Goal: Browse casually

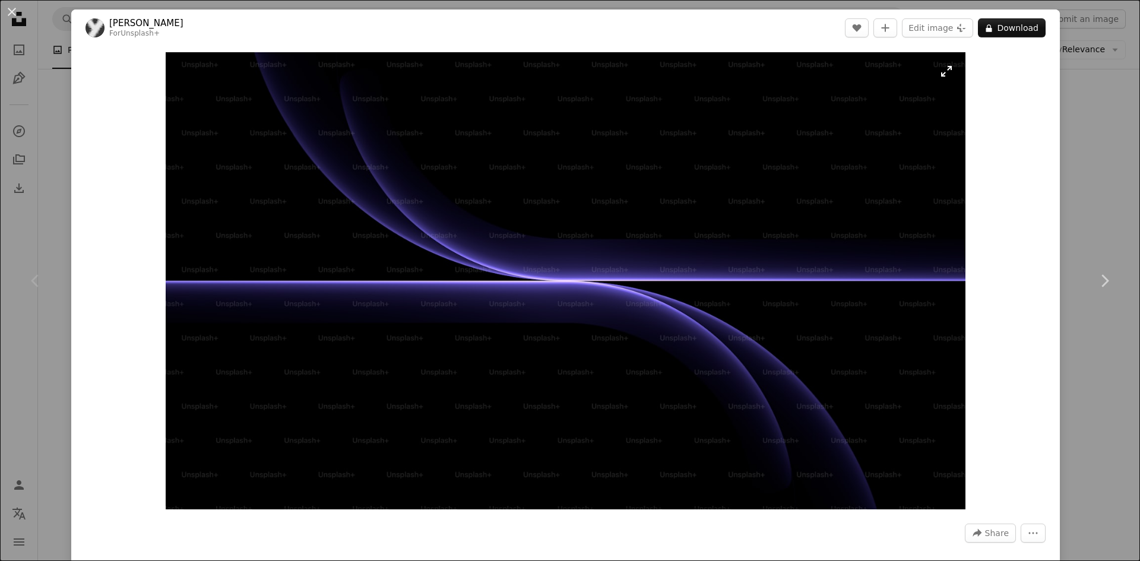
scroll to position [160, 0]
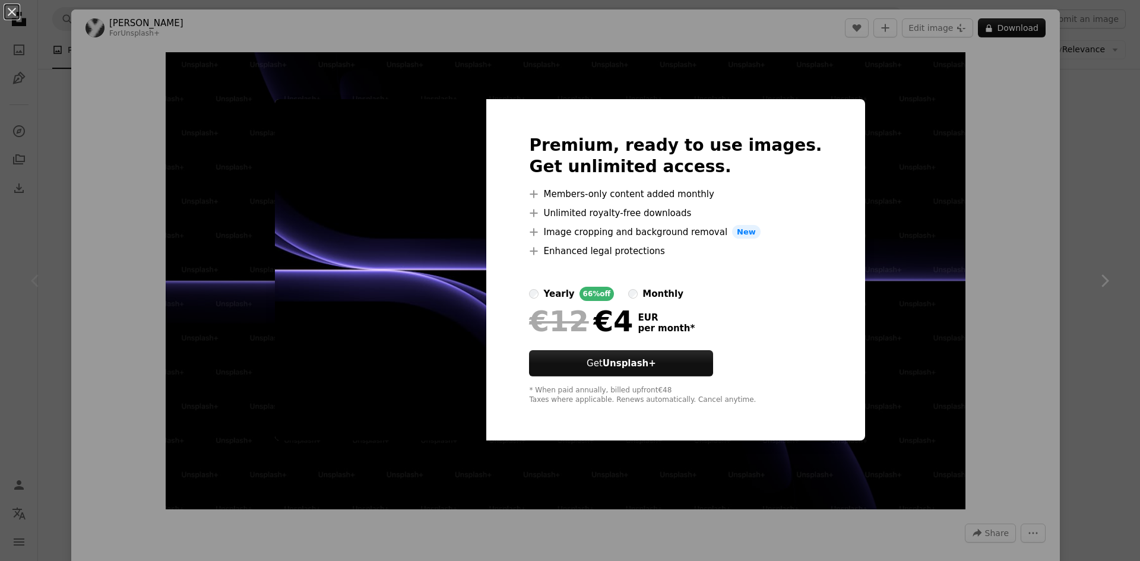
click at [843, 225] on div "An X shape Premium, ready to use images. Get unlimited access. A plus sign Memb…" at bounding box center [570, 280] width 1140 height 561
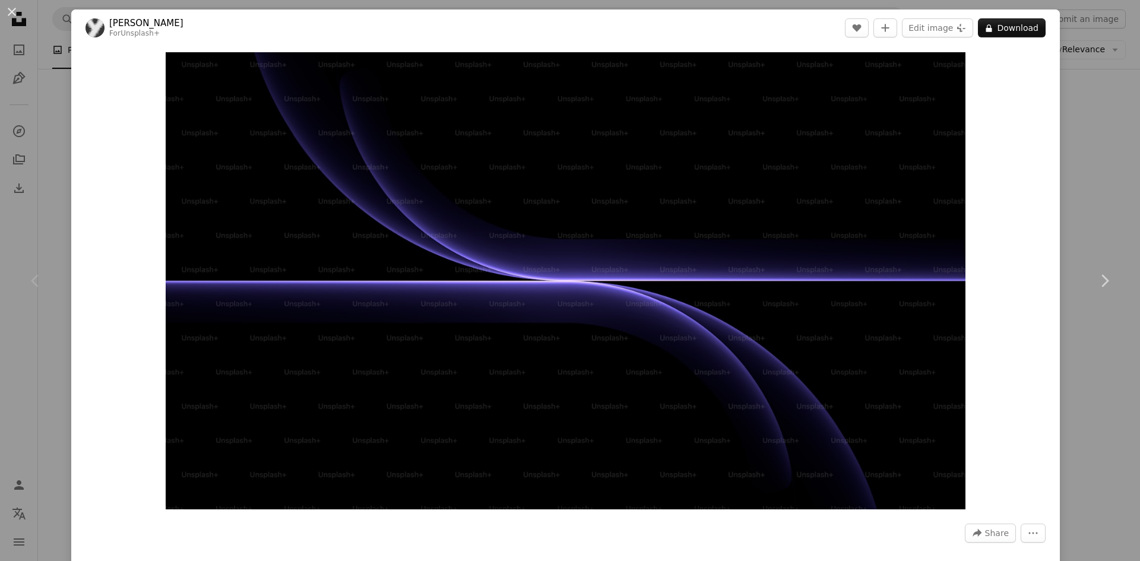
click at [139, 29] on link "Unsplash+" at bounding box center [140, 33] width 39 height 8
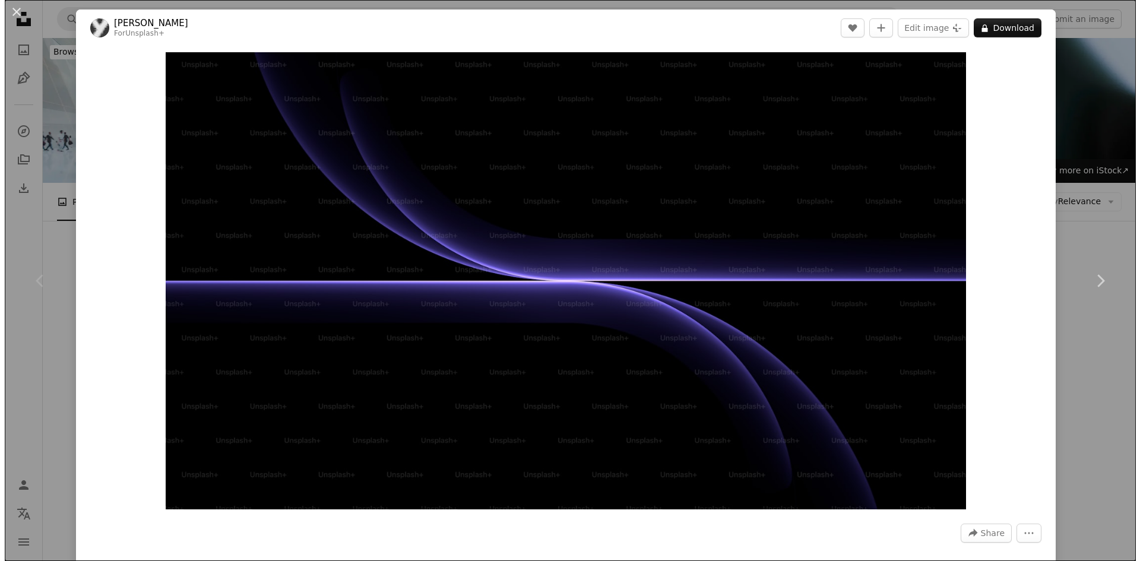
scroll to position [160, 0]
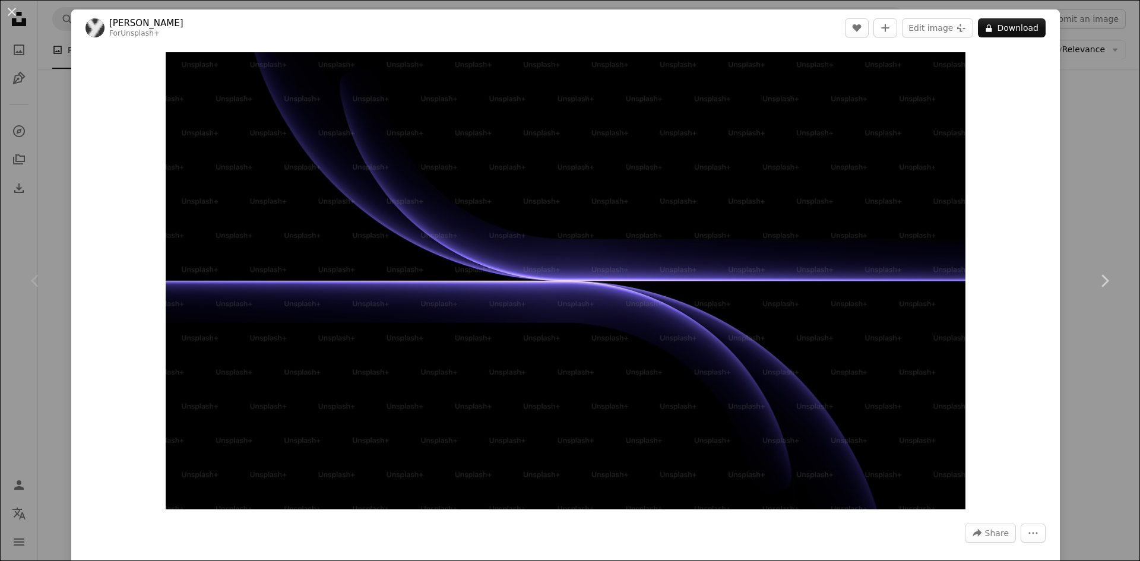
click at [129, 24] on link "[PERSON_NAME]" at bounding box center [146, 23] width 74 height 12
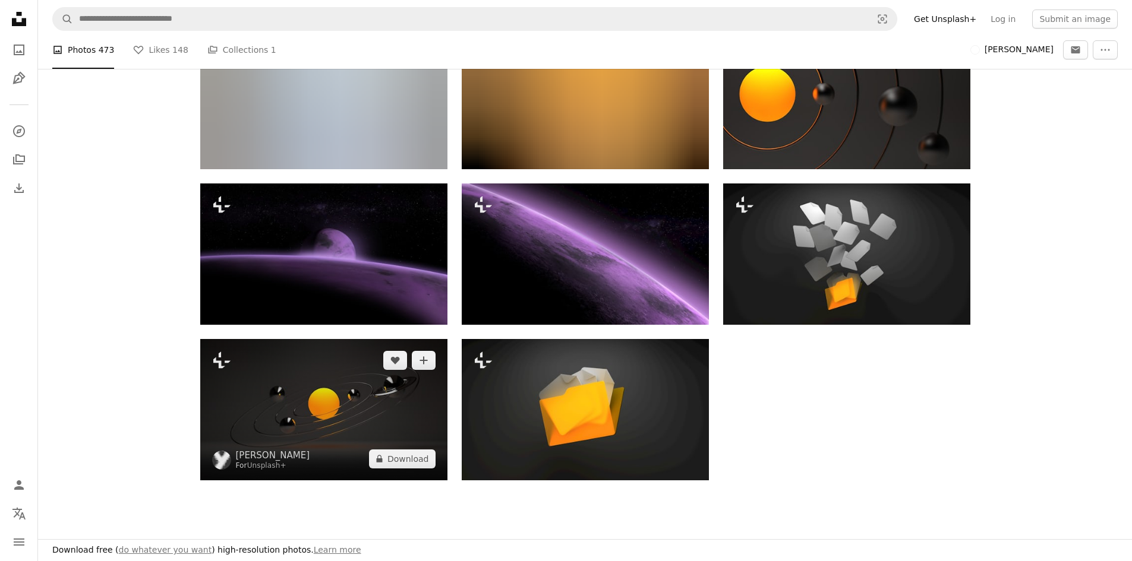
scroll to position [1069, 0]
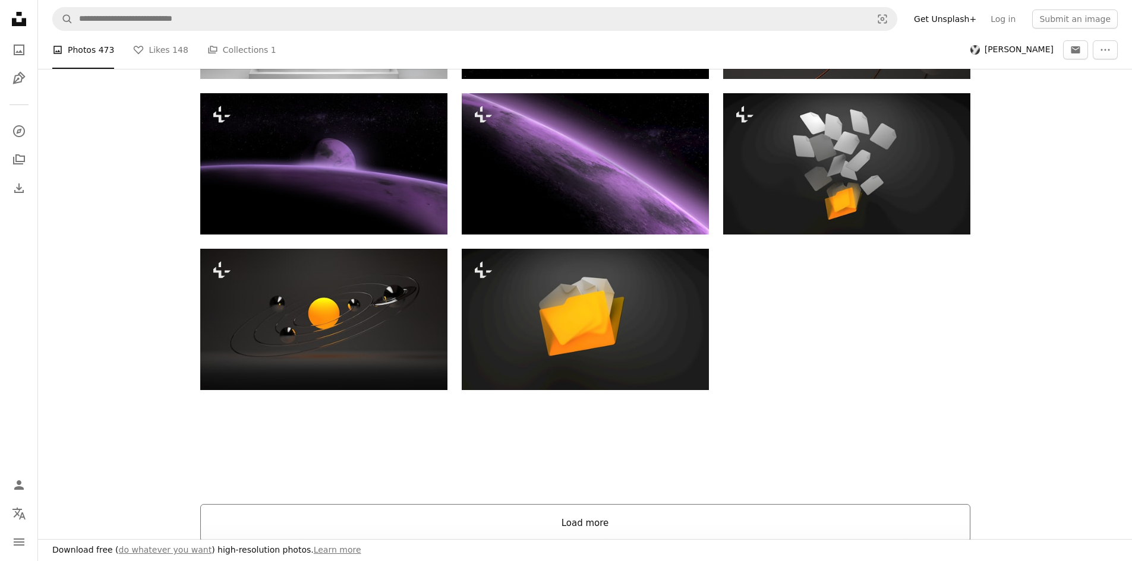
click at [568, 516] on button "Load more" at bounding box center [585, 523] width 770 height 38
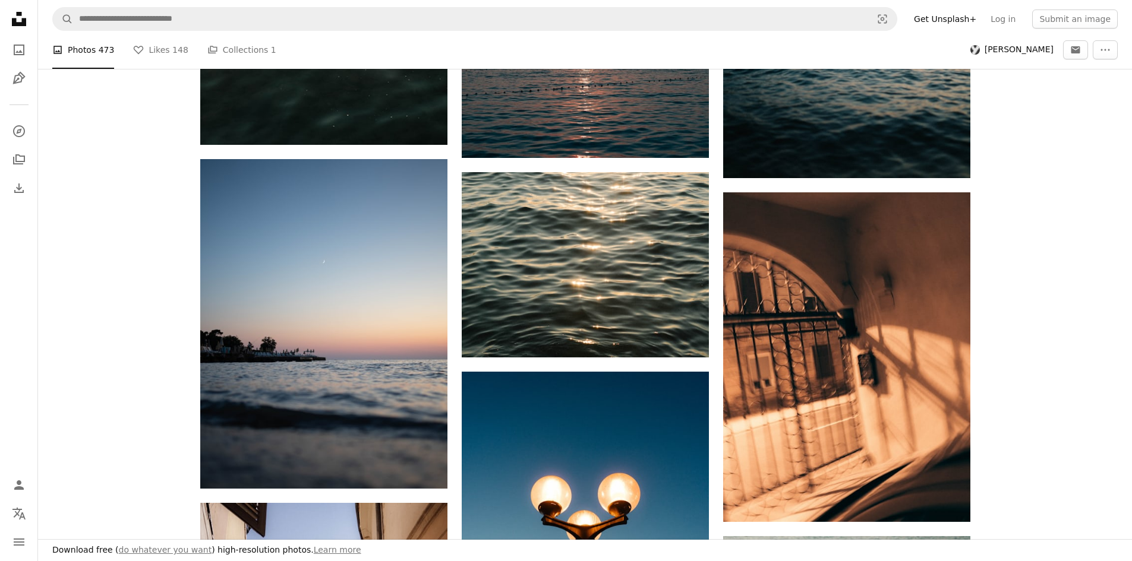
scroll to position [11049, 0]
